Goal: Find specific page/section: Find specific page/section

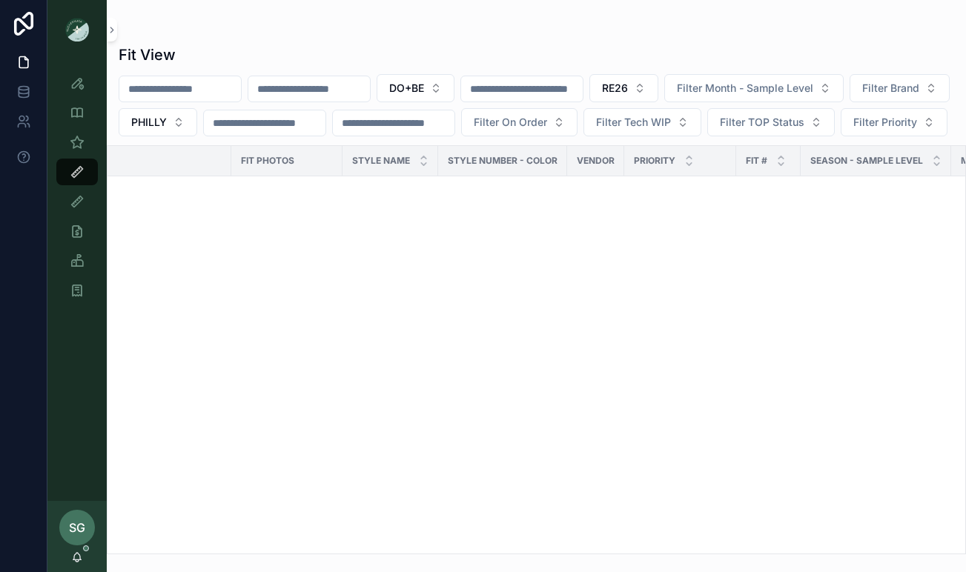
scroll to position [2610, 1]
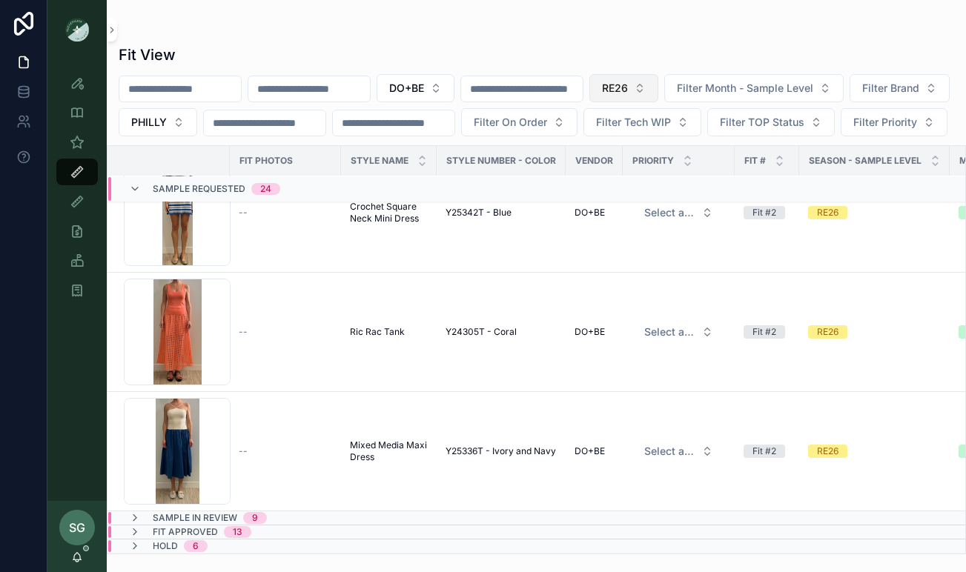
click at [628, 87] on span "RE26" at bounding box center [615, 88] width 26 height 15
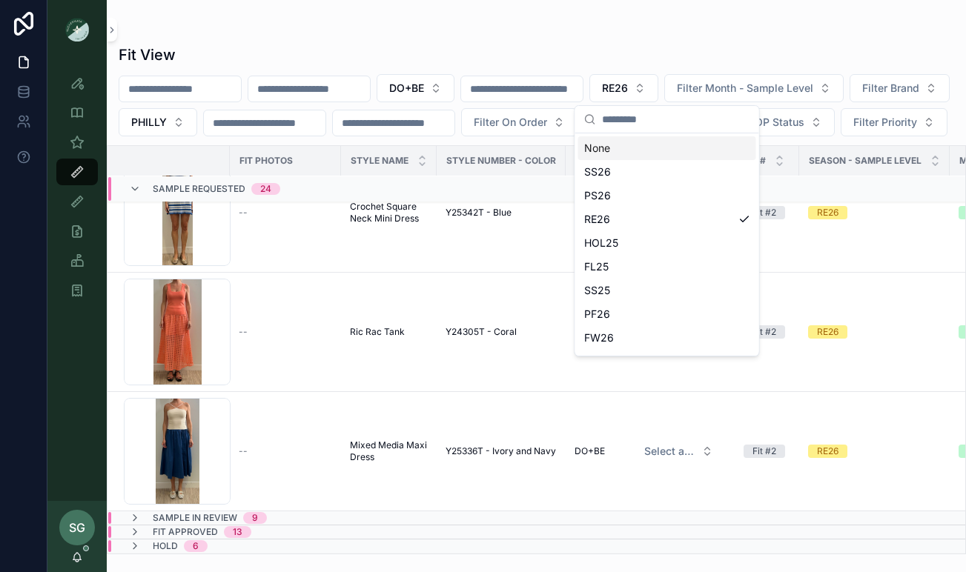
click at [608, 147] on div "None" at bounding box center [667, 148] width 178 height 24
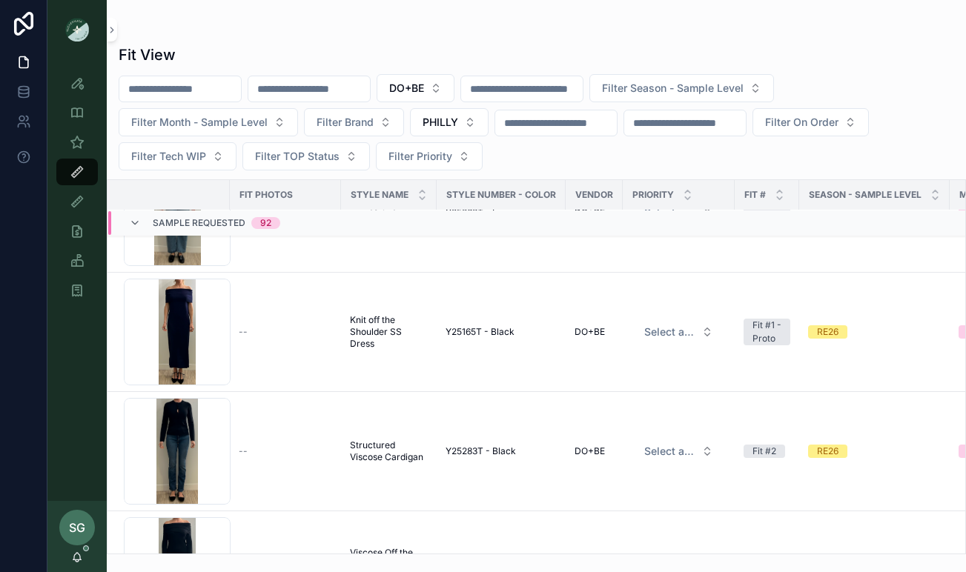
click at [345, 93] on input "scrollable content" at bounding box center [309, 89] width 122 height 21
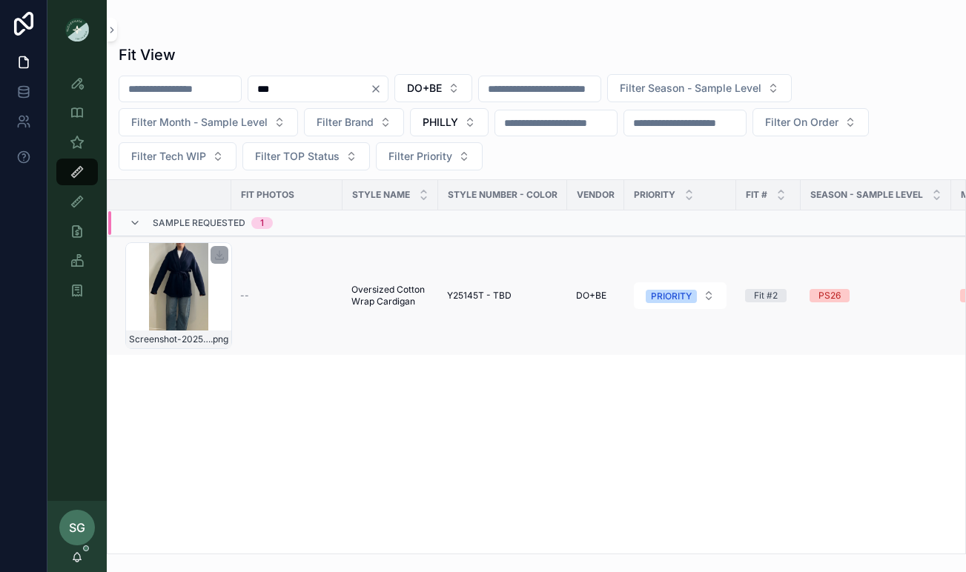
type input "***"
click at [190, 290] on div "Screenshot-2025-08-18-at-10.09.34-AM .png" at bounding box center [178, 295] width 107 height 107
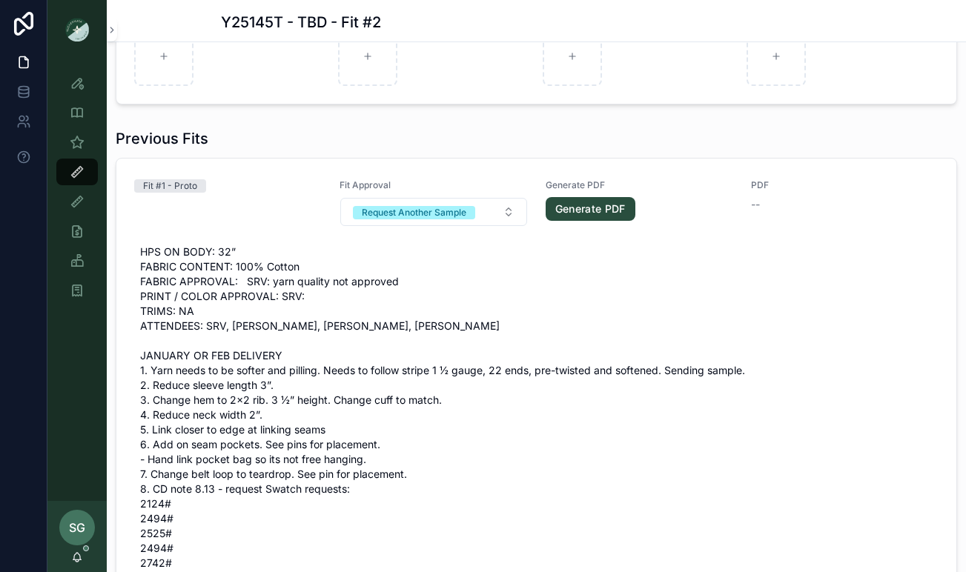
scroll to position [860, 0]
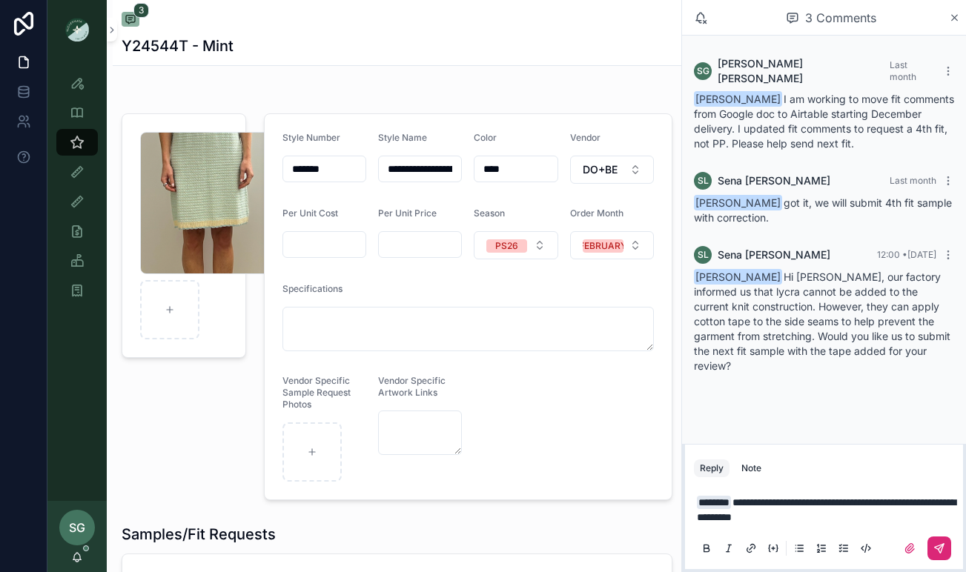
click at [932, 547] on button "scrollable content" at bounding box center [939, 549] width 24 height 24
